Goal: Information Seeking & Learning: Learn about a topic

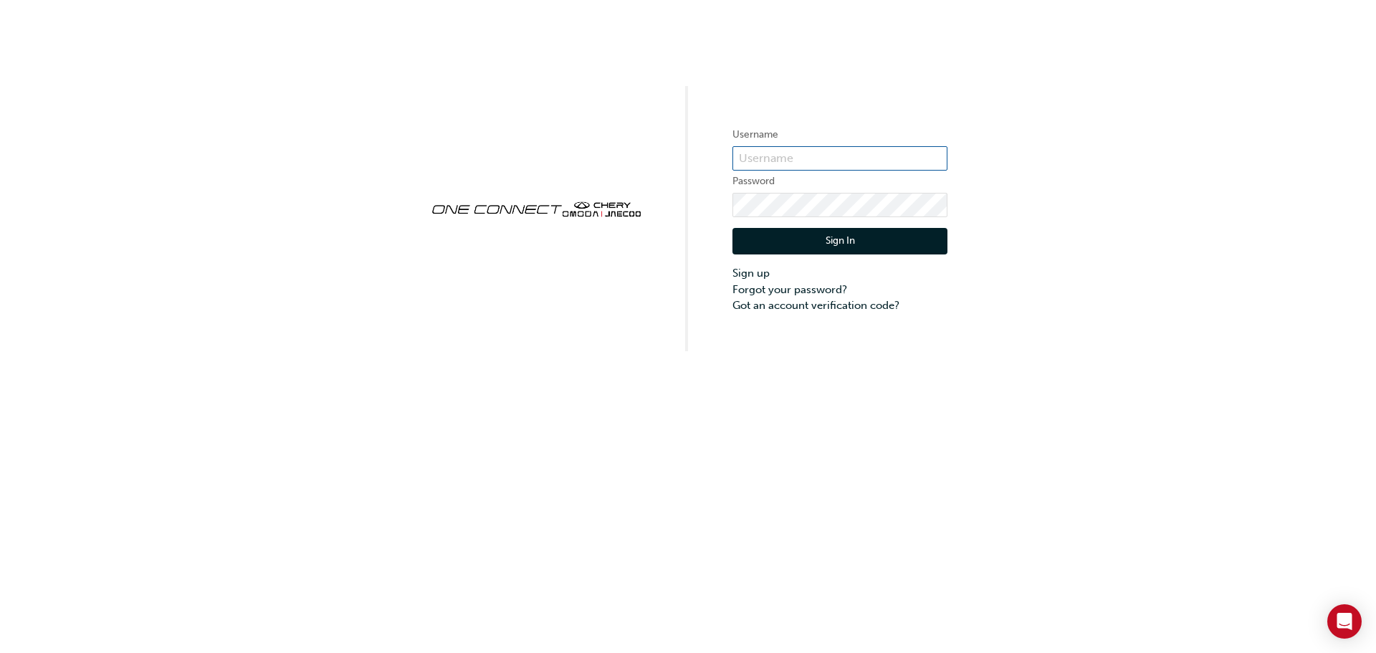
type input "CHAU0215"
click at [838, 236] on button "Sign In" at bounding box center [839, 241] width 215 height 27
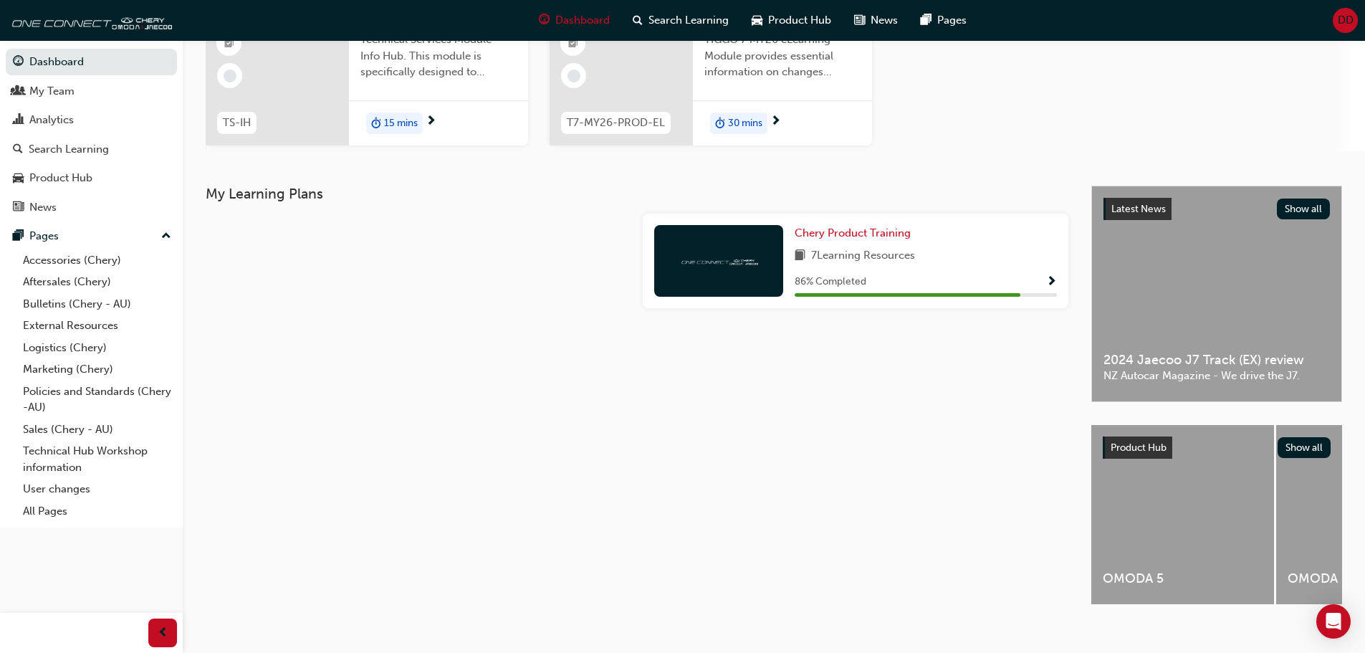
scroll to position [182, 0]
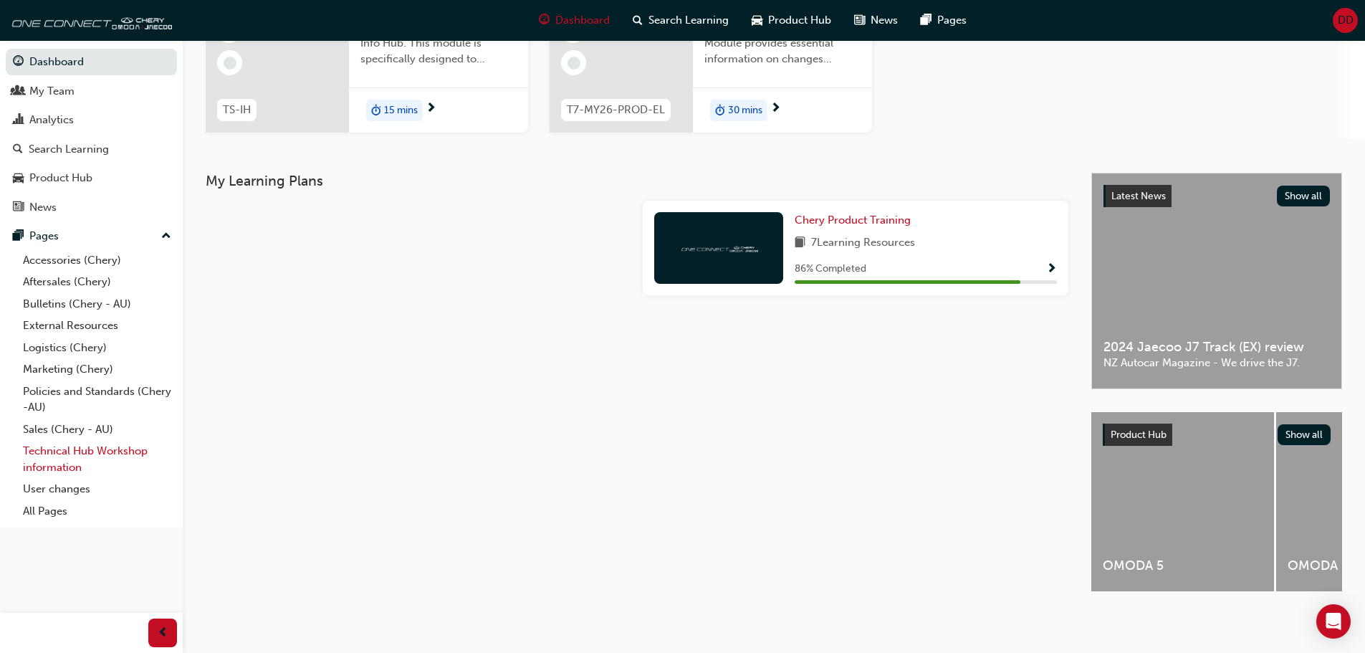
click at [90, 453] on link "Technical Hub Workshop information" at bounding box center [97, 459] width 160 height 38
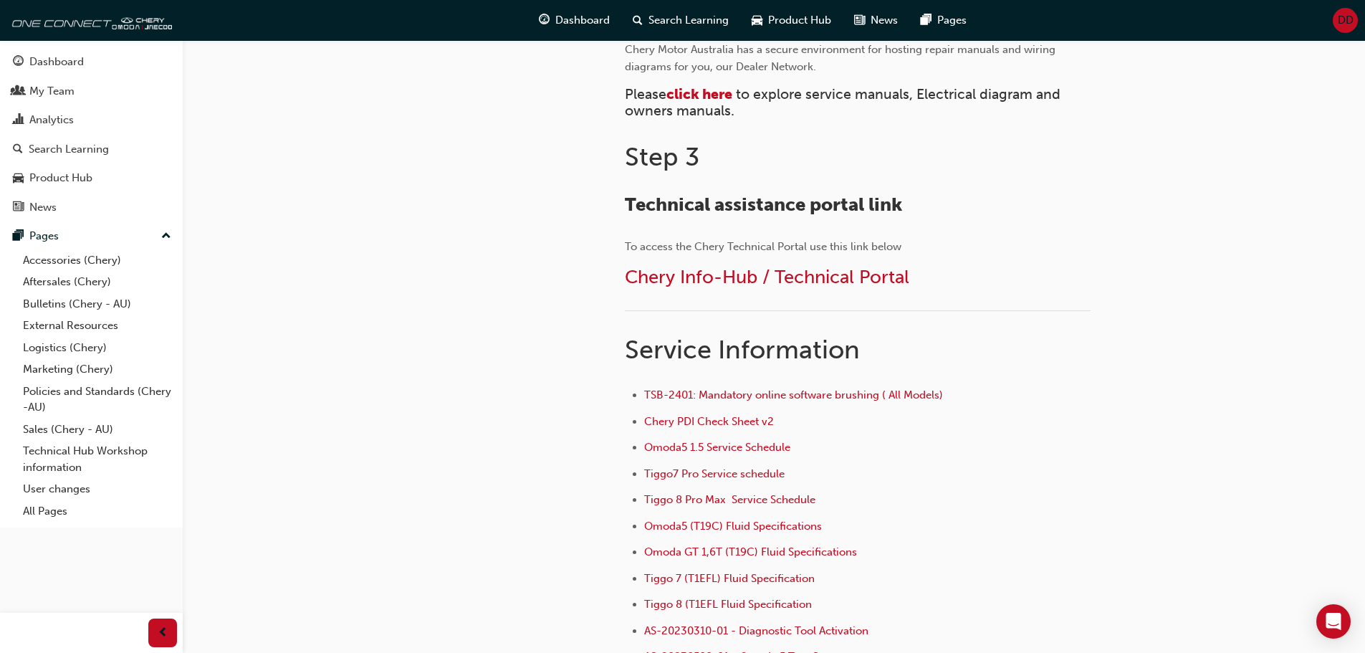
scroll to position [722, 0]
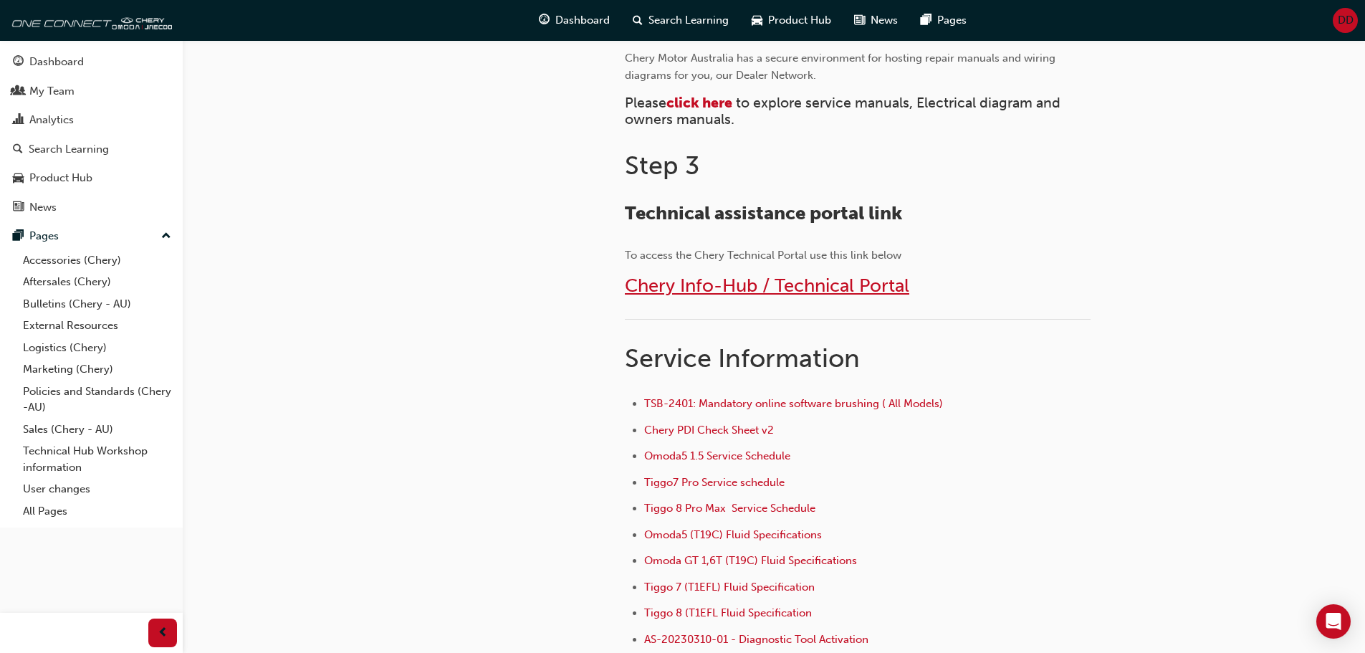
click at [735, 286] on span "Chery Info-Hub / Technical Portal" at bounding box center [767, 285] width 284 height 22
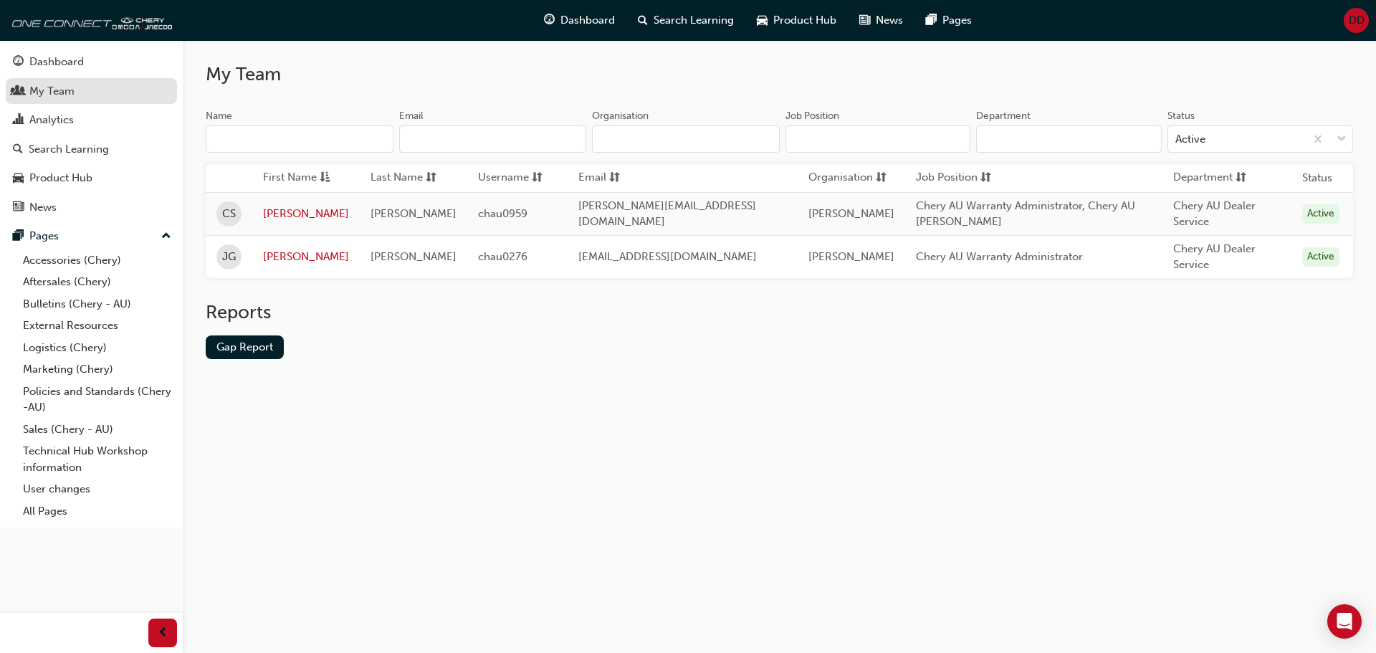
click at [46, 90] on div "My Team" at bounding box center [51, 91] width 45 height 16
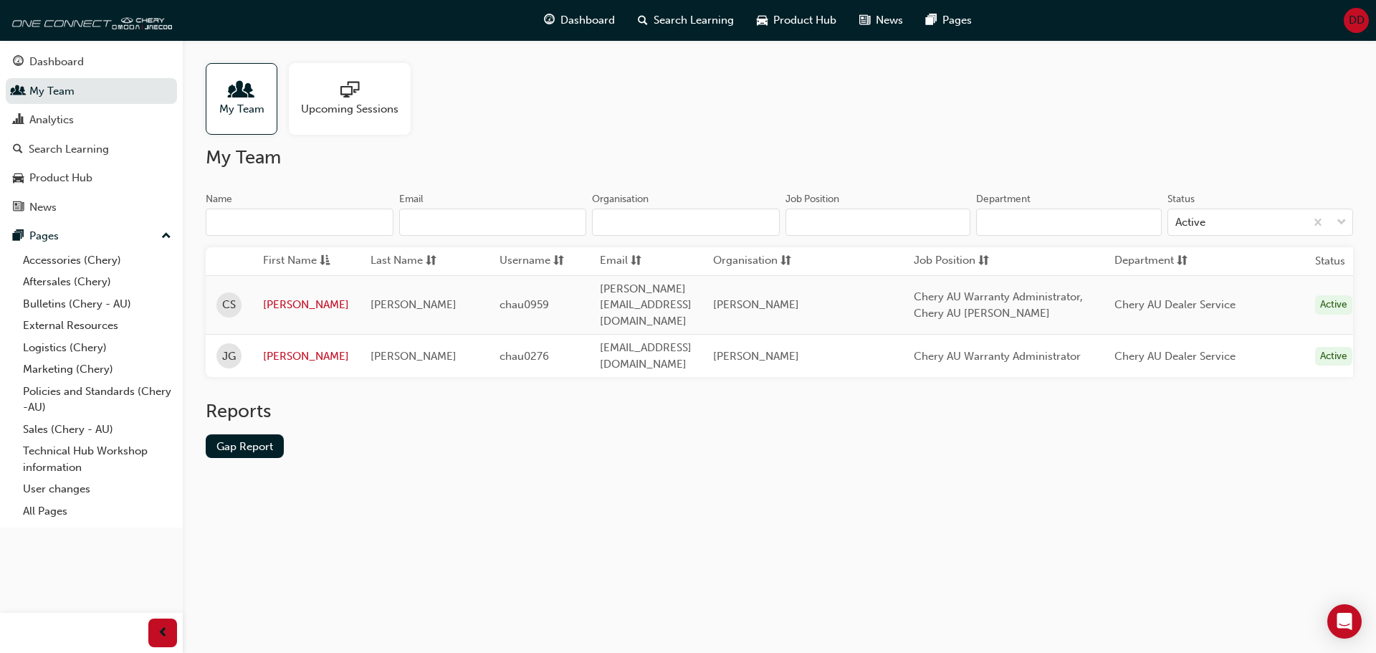
click at [244, 91] on span "people-icon" at bounding box center [241, 91] width 19 height 20
click at [83, 92] on link "My Team" at bounding box center [91, 91] width 171 height 27
click at [80, 59] on div "Dashboard" at bounding box center [56, 62] width 54 height 16
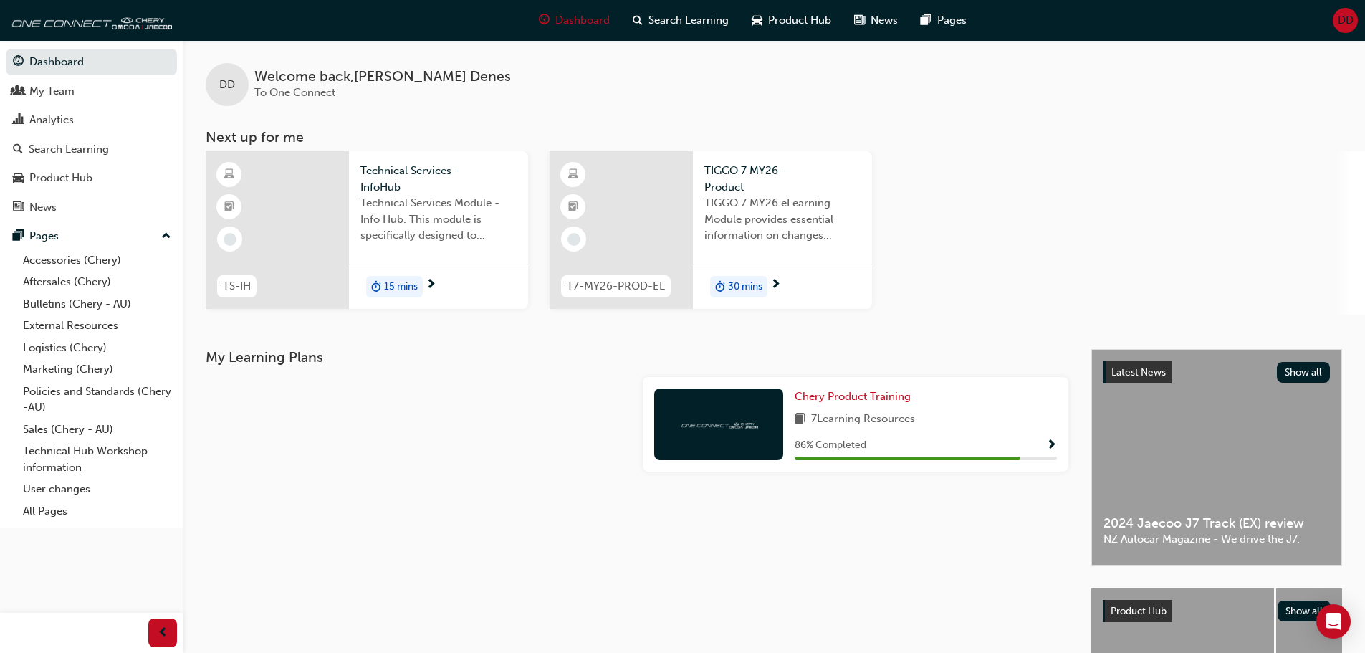
click at [1054, 442] on span "Show Progress" at bounding box center [1051, 445] width 11 height 13
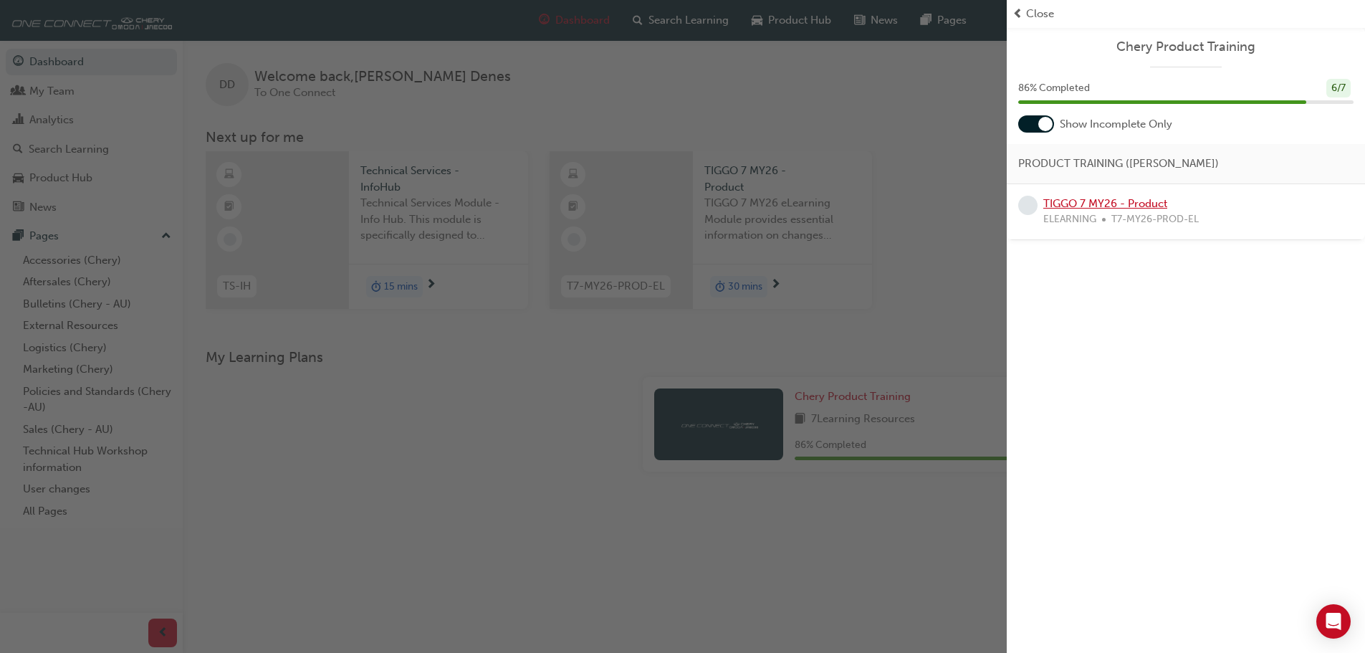
click at [1081, 204] on link "TIGGO 7 MY26 - Product" at bounding box center [1105, 203] width 124 height 13
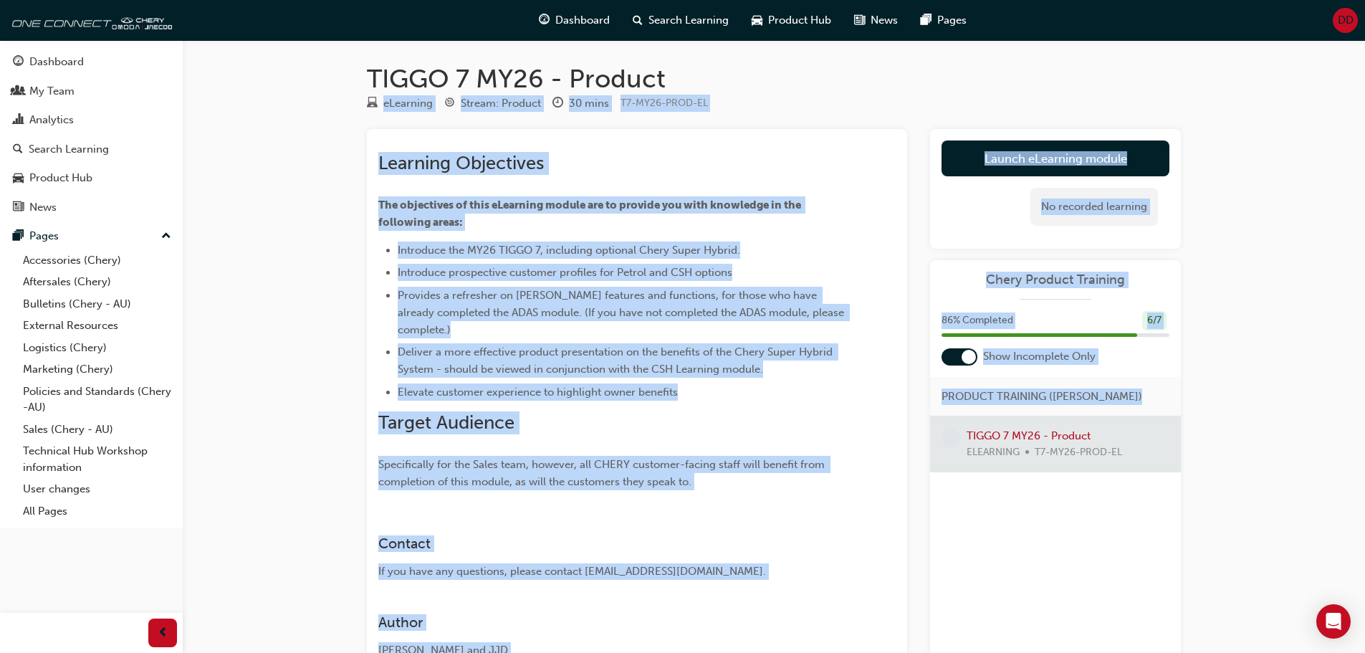
drag, startPoint x: 1010, startPoint y: 439, endPoint x: 1065, endPoint y: 82, distance: 361.0
click at [1065, 82] on div "TIGGO 7 MY26 - Product eLearning Stream: Product 30 mins T7-MY26-PROD-EL Learni…" at bounding box center [774, 395] width 860 height 664
click at [1012, 108] on div "eLearning Stream: Product 30 mins T7-MY26-PROD-EL" at bounding box center [774, 107] width 814 height 24
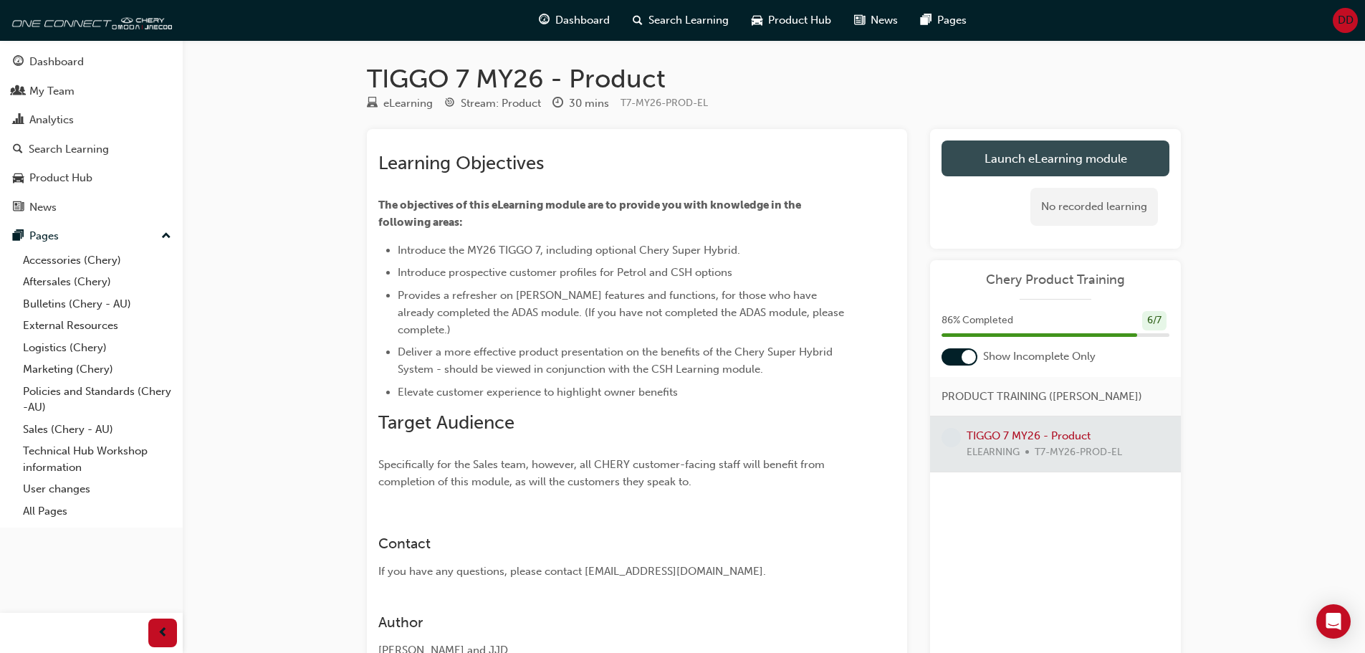
click at [1026, 163] on link "Launch eLearning module" at bounding box center [1056, 158] width 228 height 36
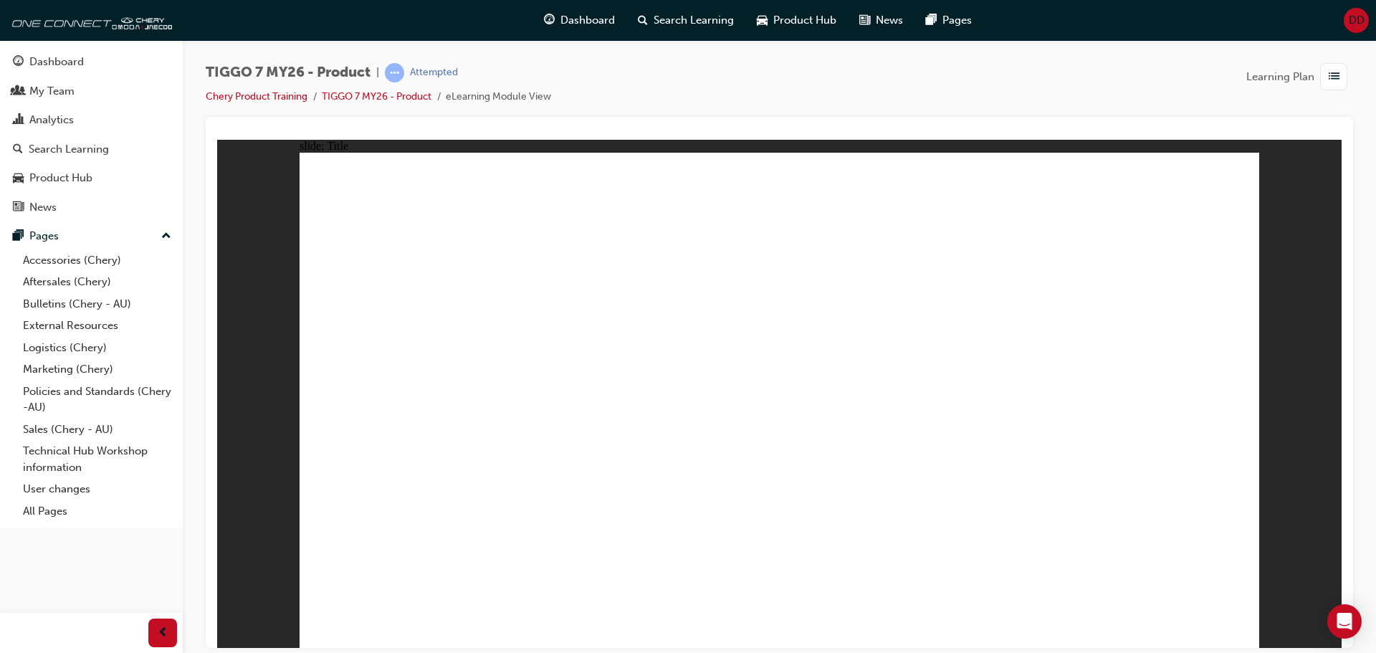
drag, startPoint x: 1238, startPoint y: 628, endPoint x: 1220, endPoint y: 626, distance: 18.0
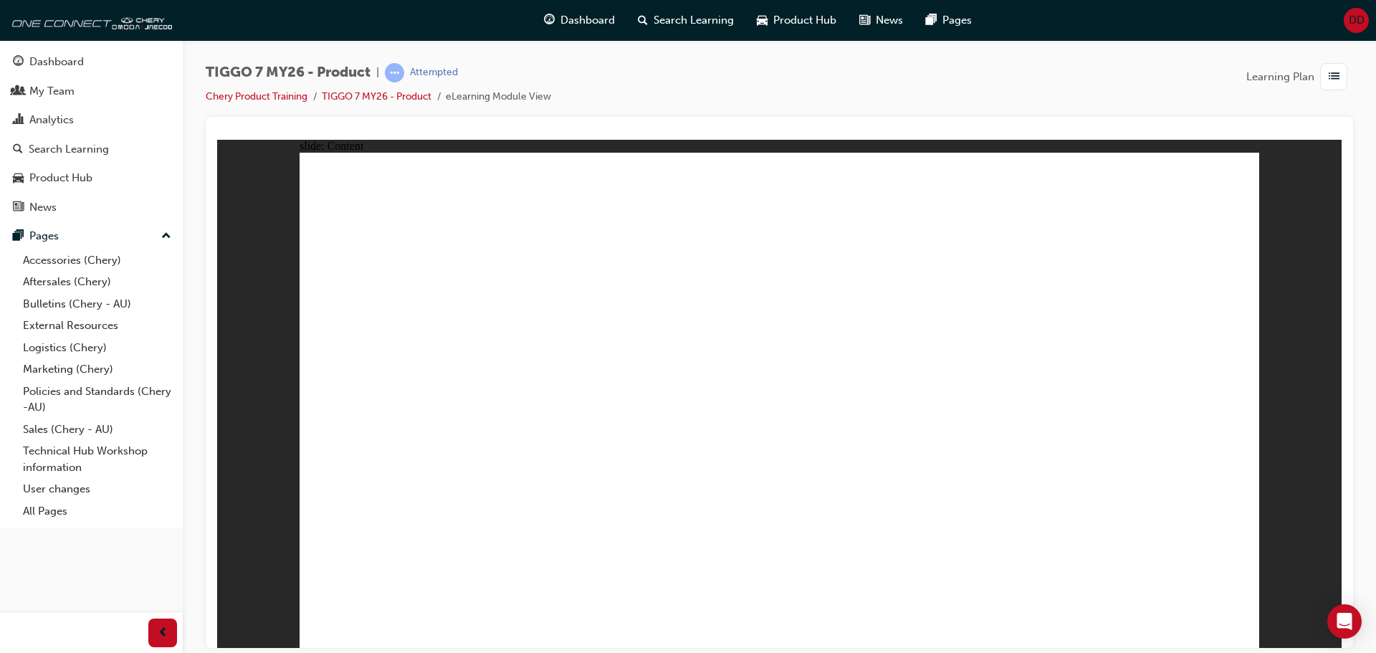
drag, startPoint x: 909, startPoint y: 265, endPoint x: 895, endPoint y: 274, distance: 16.5
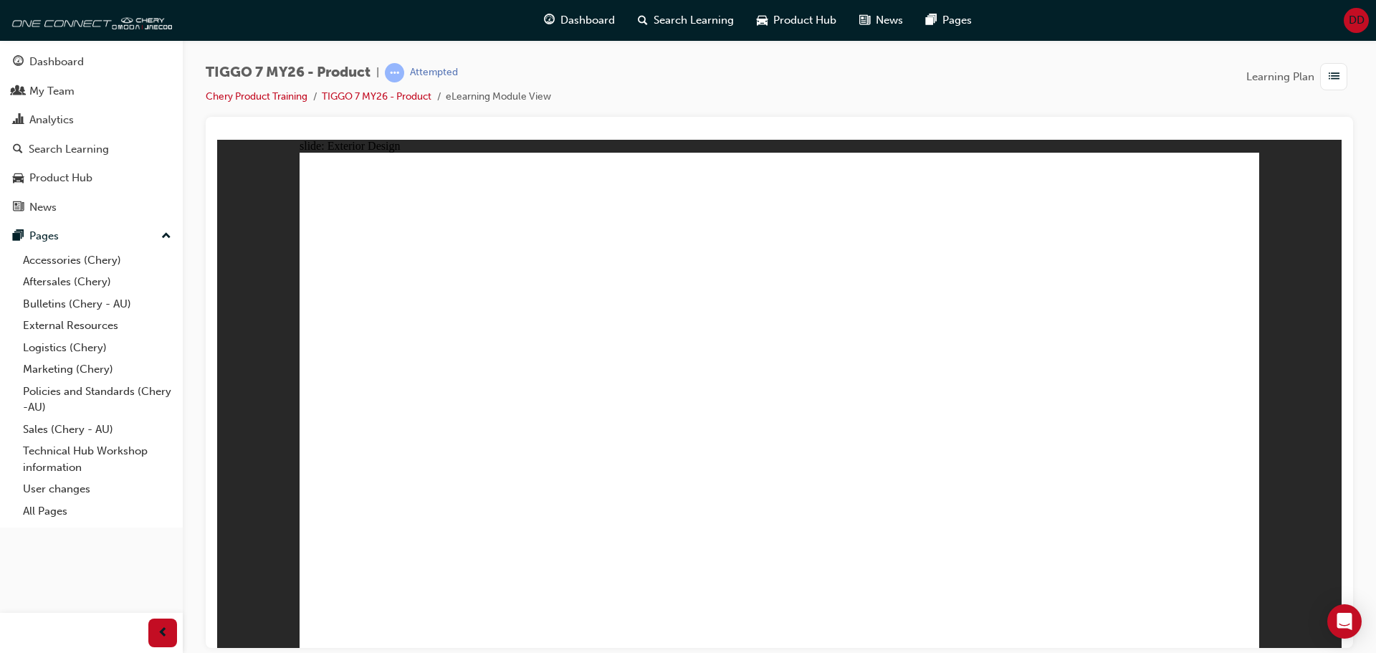
drag, startPoint x: 933, startPoint y: 254, endPoint x: 925, endPoint y: 257, distance: 8.7
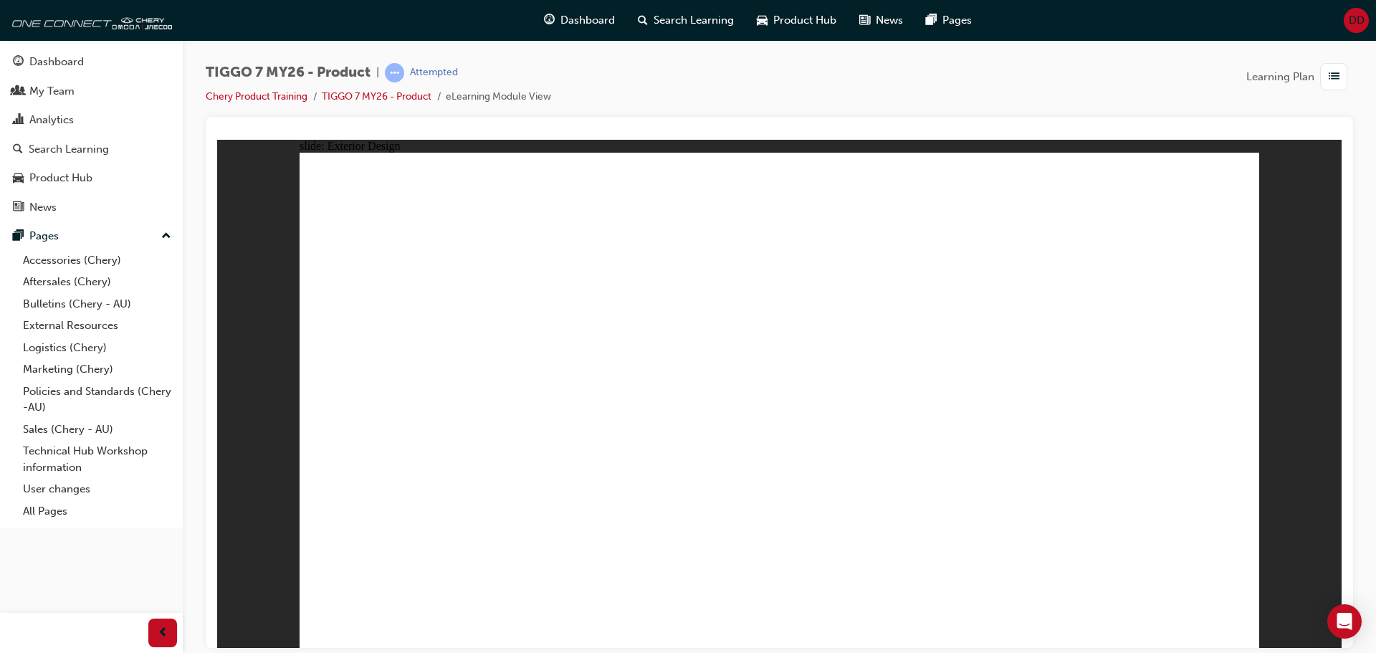
drag, startPoint x: 924, startPoint y: 259, endPoint x: 463, endPoint y: 542, distance: 541.1
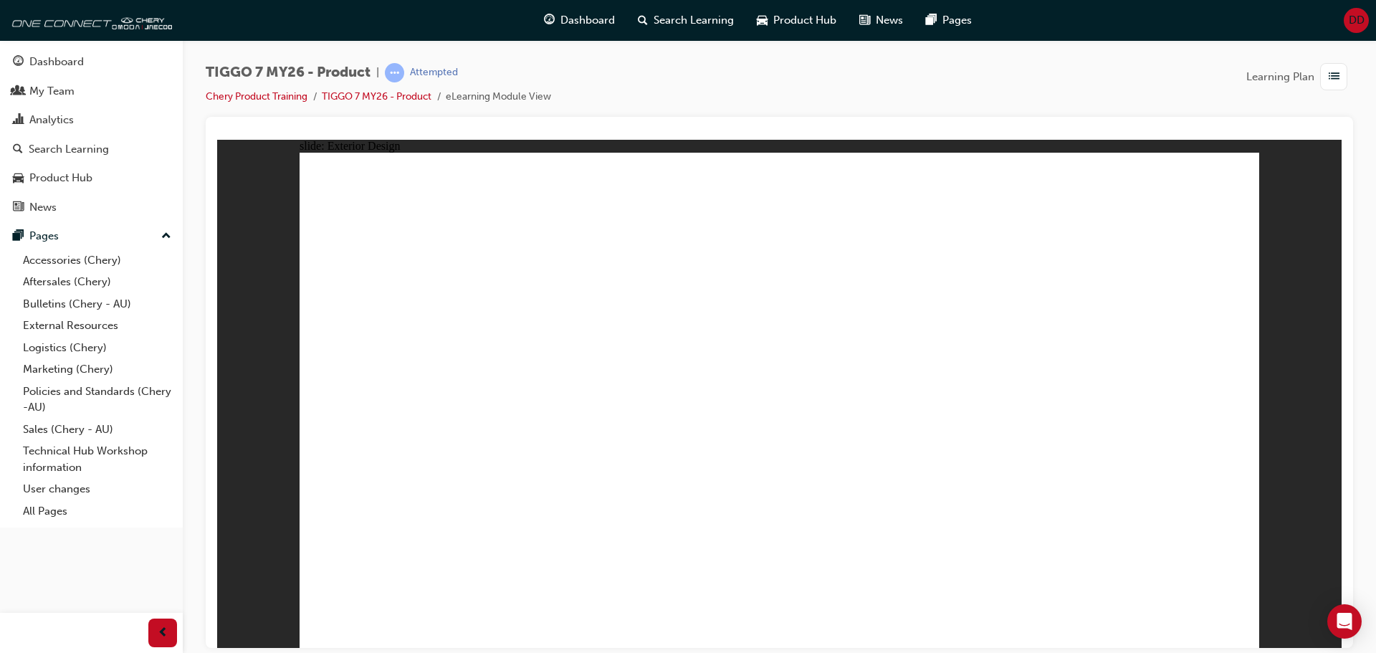
drag, startPoint x: 1075, startPoint y: 335, endPoint x: 1017, endPoint y: 316, distance: 61.2
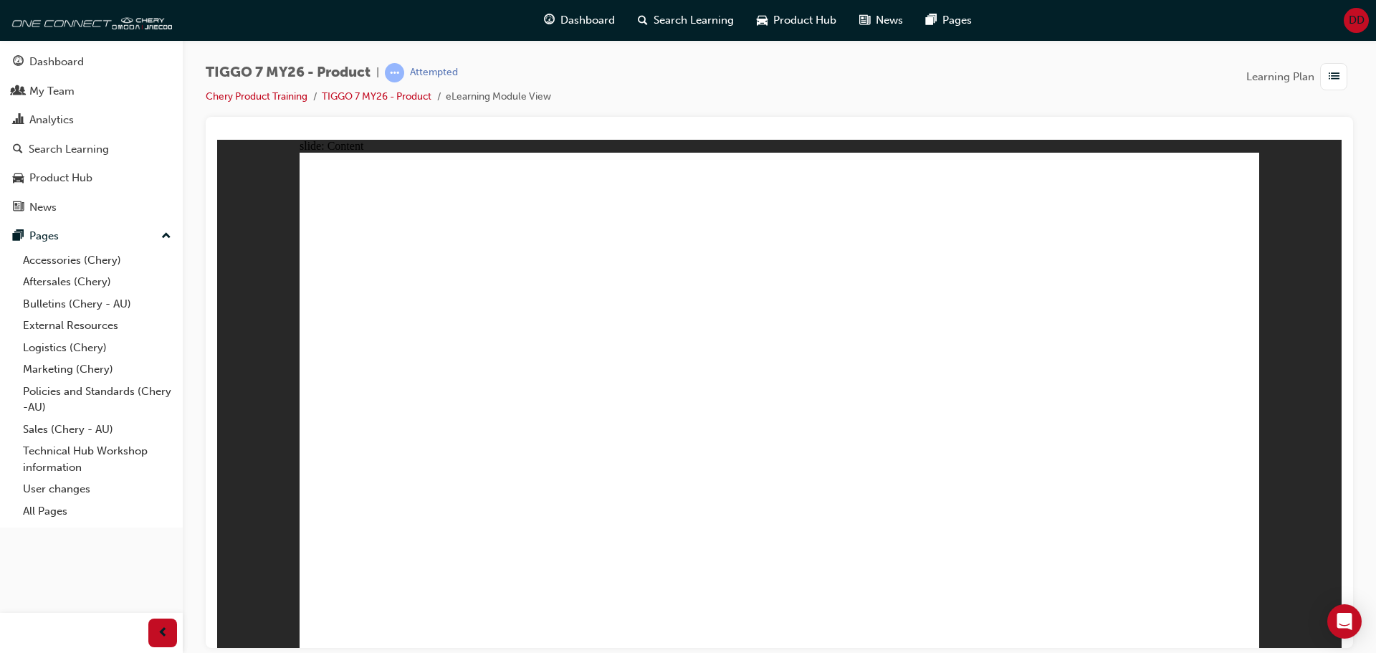
drag, startPoint x: 418, startPoint y: 341, endPoint x: 428, endPoint y: 340, distance: 9.3
